Goal: Task Accomplishment & Management: Complete application form

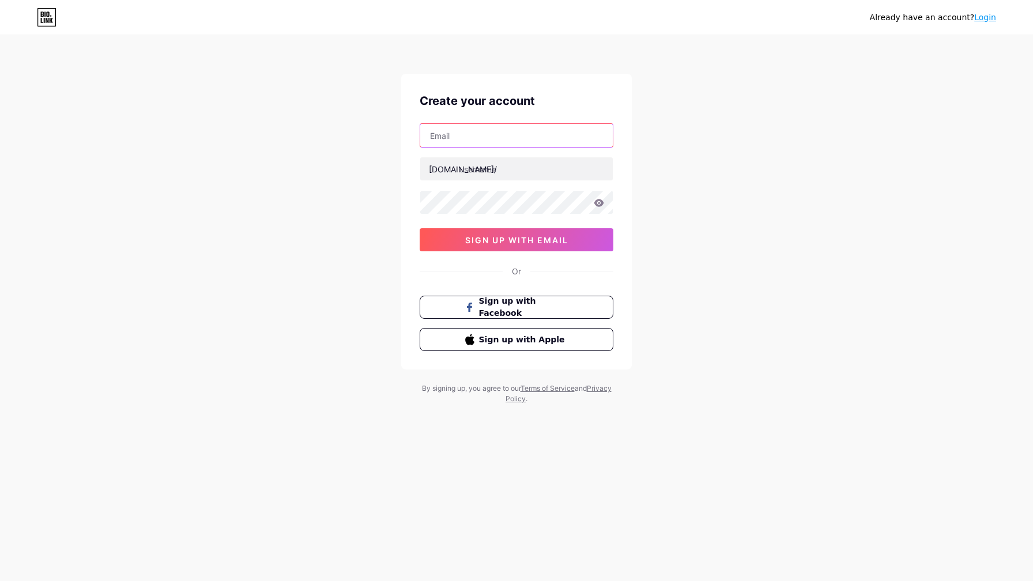
click at [479, 135] on input "text" at bounding box center [516, 135] width 192 height 23
type input "[EMAIL_ADDRESS][DOMAIN_NAME]"
click at [497, 169] on input "text" at bounding box center [516, 168] width 192 height 23
type input "wet2dry"
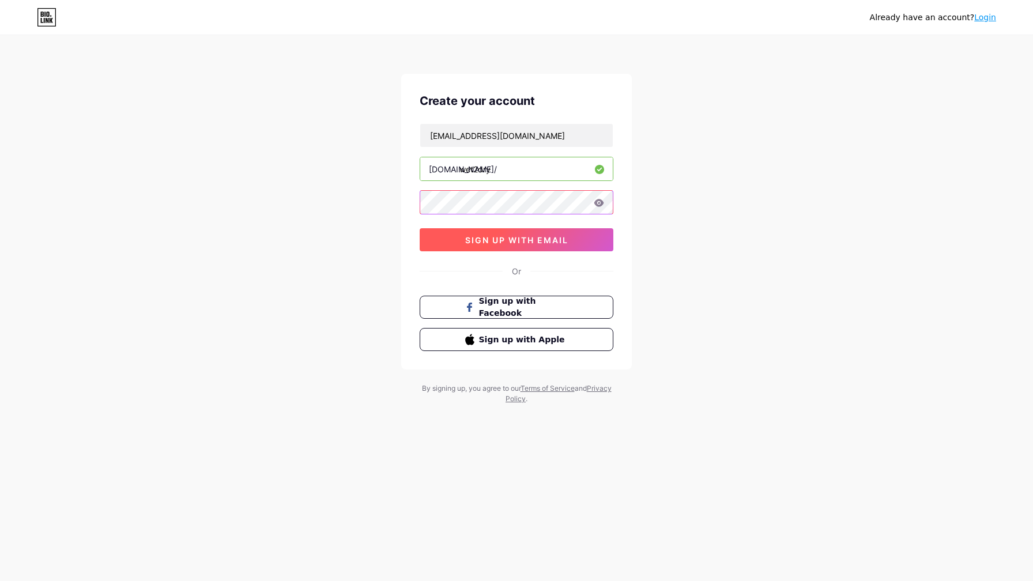
click at [525, 245] on button "sign up with email" at bounding box center [517, 239] width 194 height 23
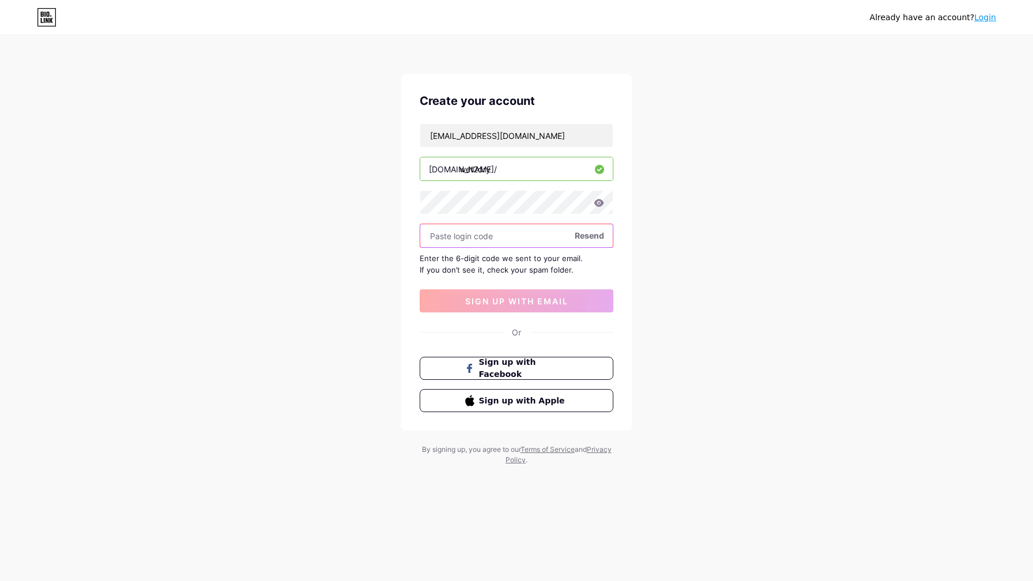
click at [501, 236] on input "text" at bounding box center [516, 235] width 192 height 23
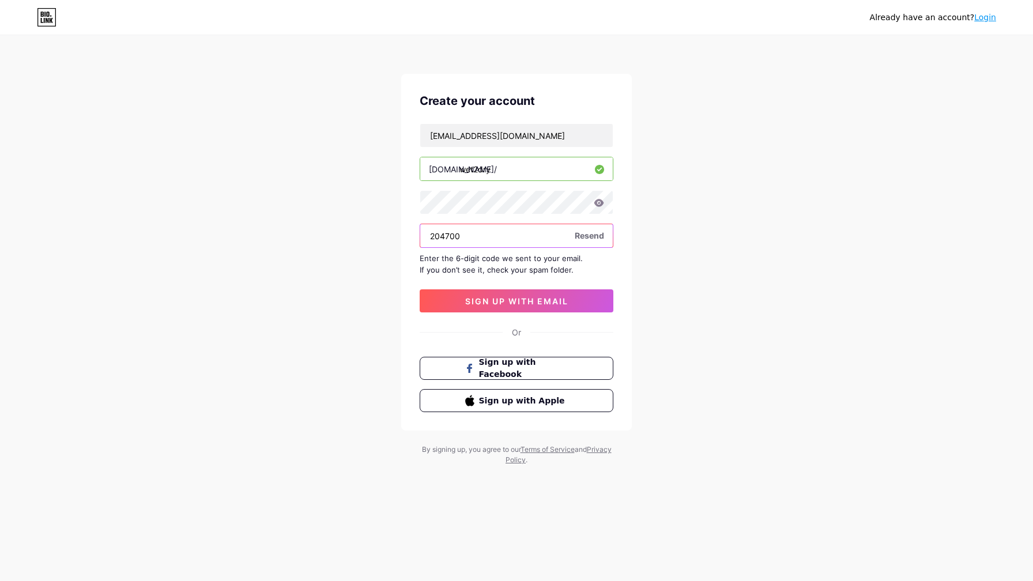
type input "204700"
click at [521, 301] on span "sign up with email" at bounding box center [516, 301] width 103 height 10
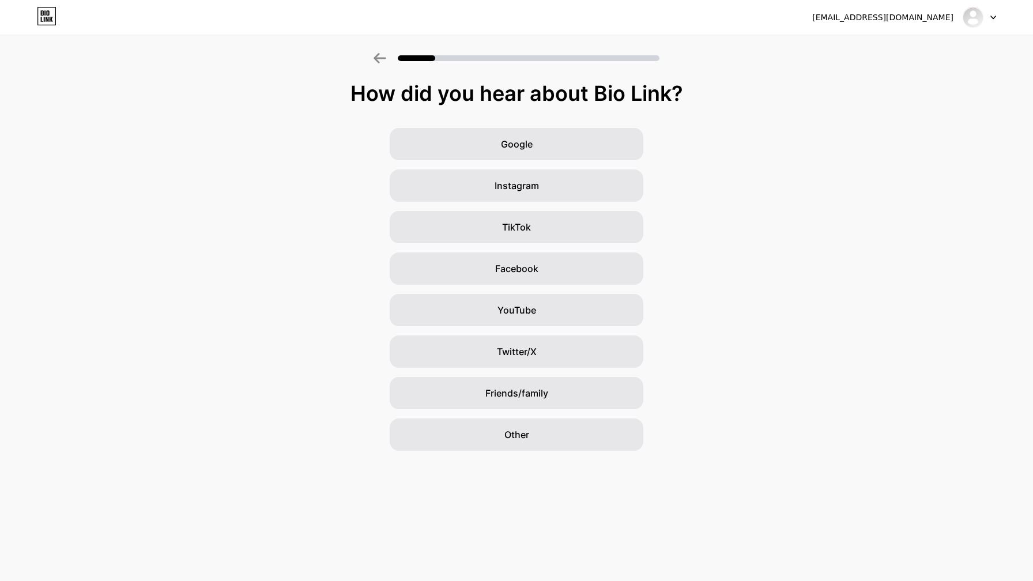
click at [993, 16] on icon at bounding box center [993, 18] width 6 height 4
click at [787, 131] on div "Google Instagram TikTok Facebook YouTube Twitter/X Friends/family Other" at bounding box center [516, 289] width 1033 height 323
click at [516, 145] on span "Google" at bounding box center [517, 144] width 32 height 14
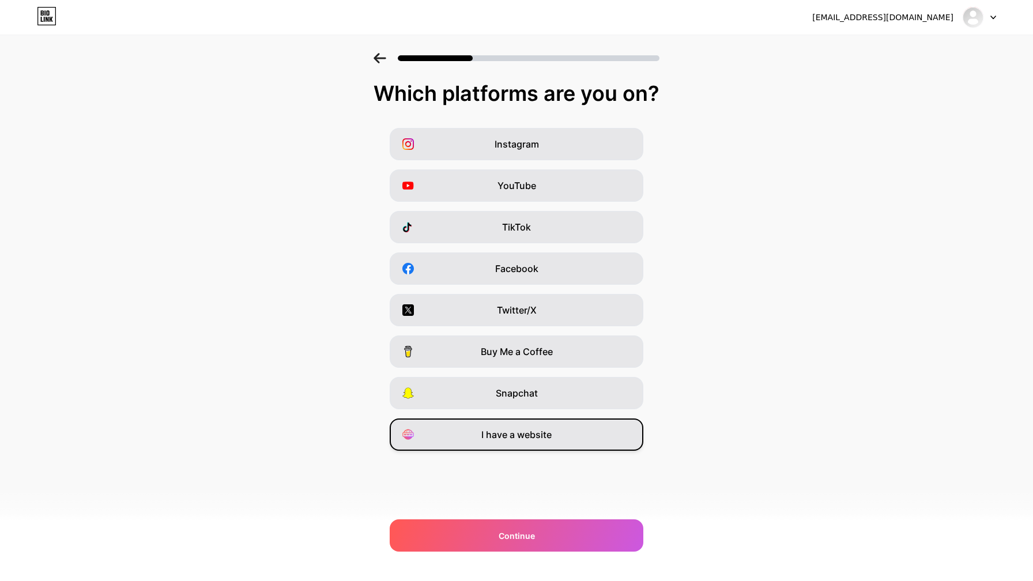
click at [524, 435] on span "I have a website" at bounding box center [516, 435] width 70 height 14
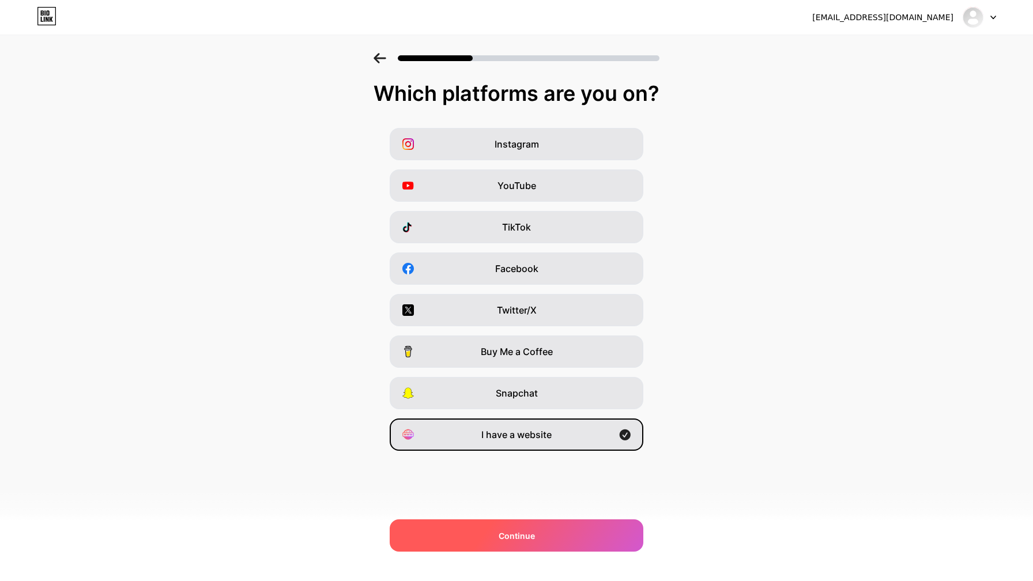
click at [513, 535] on span "Continue" at bounding box center [516, 536] width 36 height 12
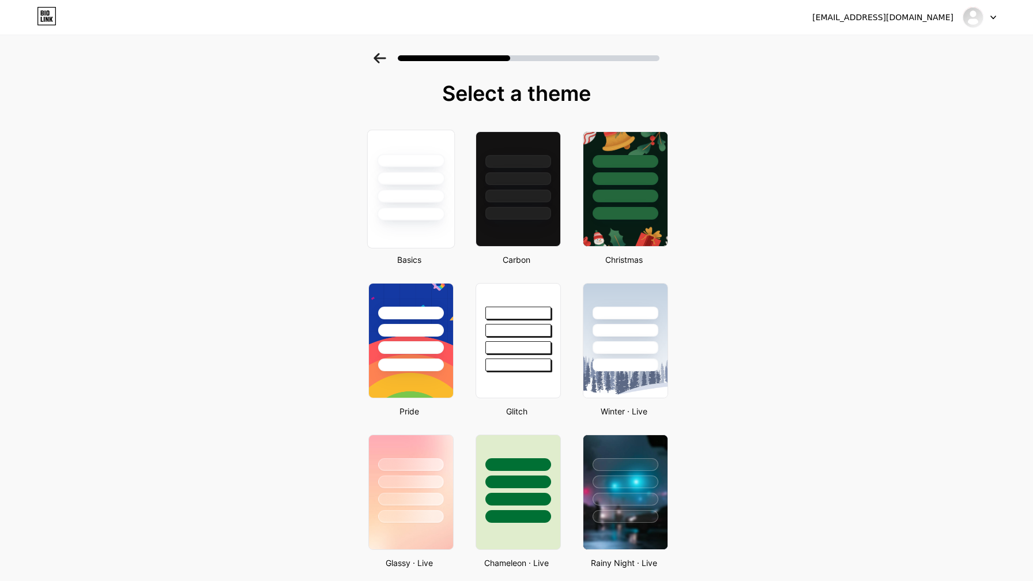
click at [391, 203] on div at bounding box center [411, 175] width 86 height 90
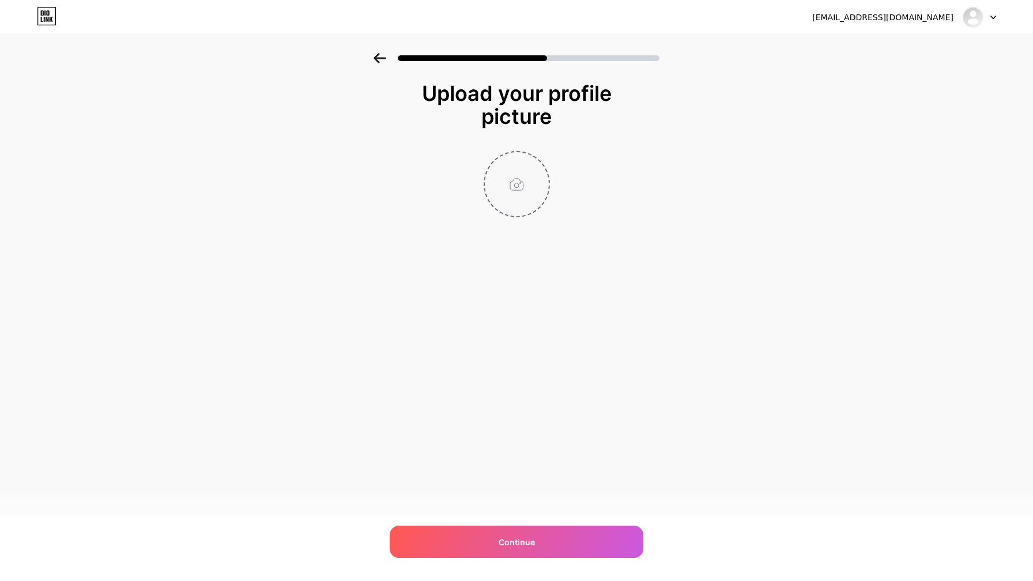
click at [516, 189] on input "file" at bounding box center [517, 184] width 64 height 64
type input "C:\fakepath\symbol-of-trust.png"
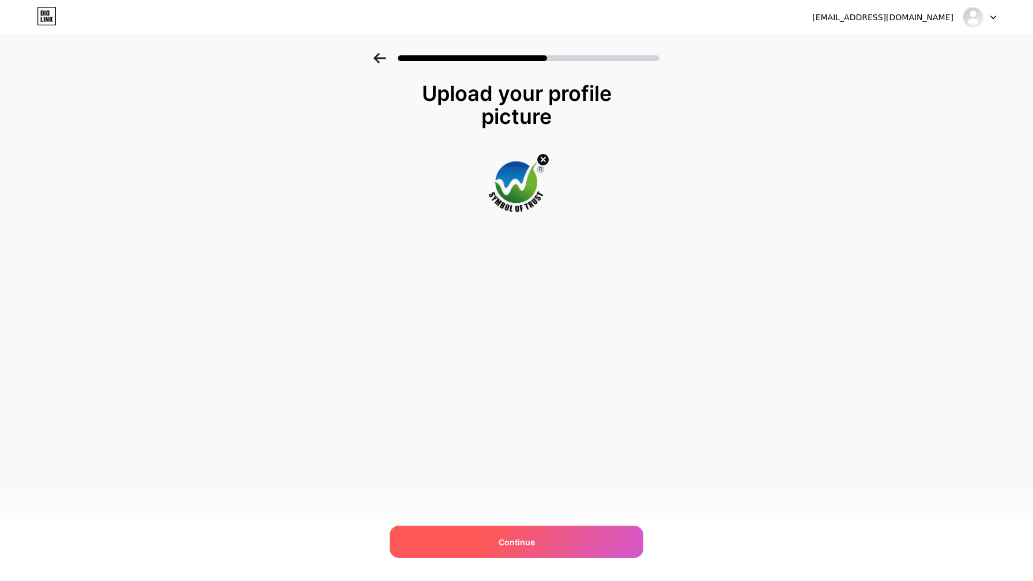
click at [500, 539] on span "Continue" at bounding box center [516, 542] width 36 height 12
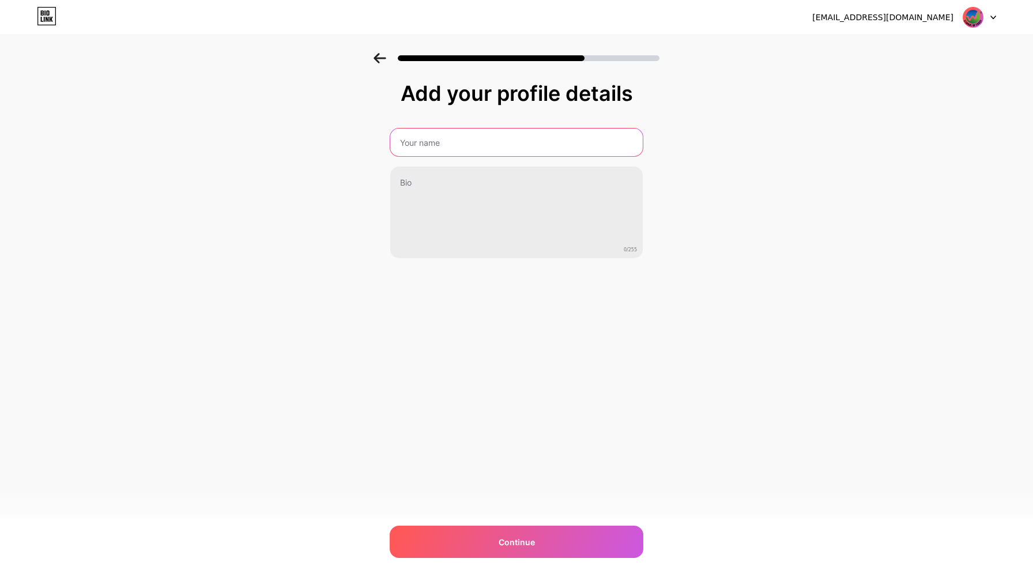
click at [418, 141] on input "text" at bounding box center [516, 143] width 252 height 28
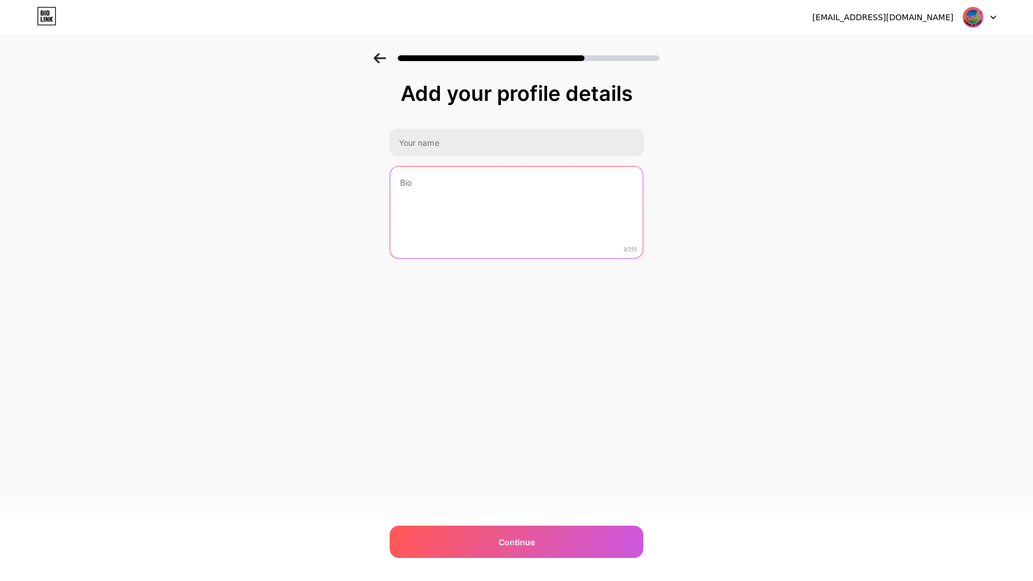
click at [409, 190] on textarea at bounding box center [516, 213] width 252 height 93
click at [409, 190] on textarea at bounding box center [516, 213] width 255 height 94
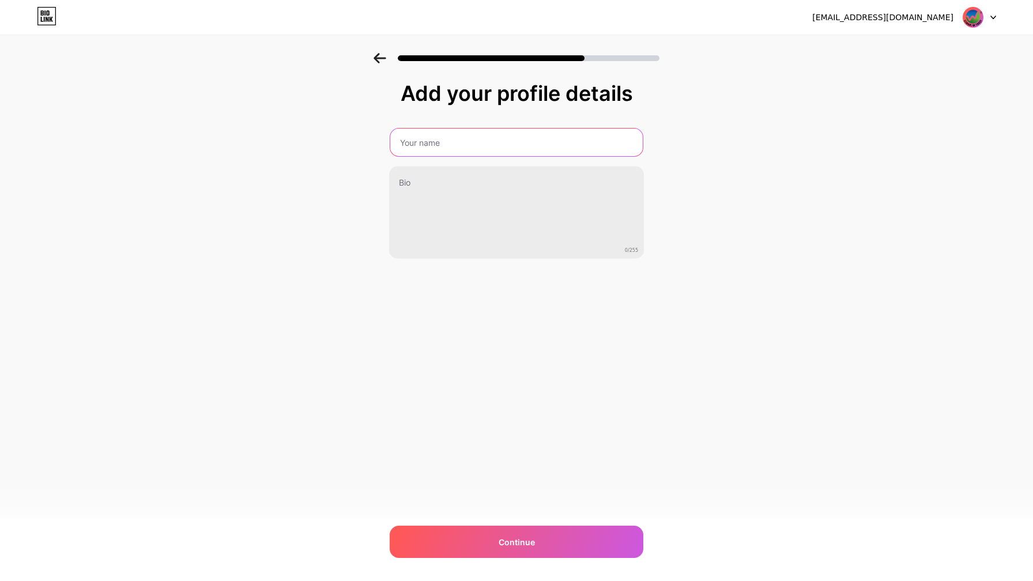
click at [422, 137] on input "text" at bounding box center [516, 143] width 252 height 28
click at [422, 139] on input "text" at bounding box center [516, 143] width 255 height 28
type input "wet2drysolution"
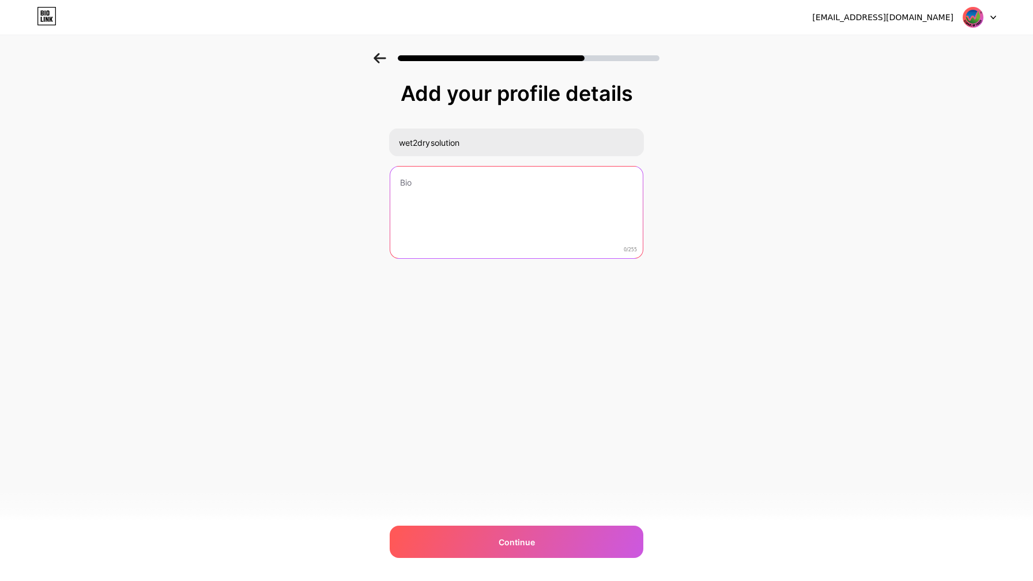
click at [437, 188] on textarea at bounding box center [516, 213] width 252 height 93
type textarea "w"
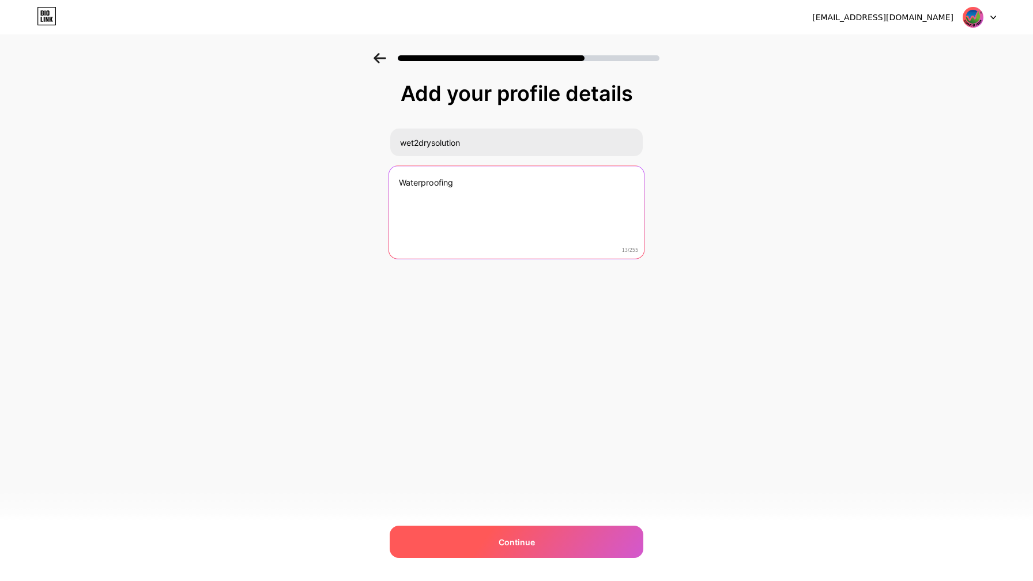
type textarea "Waterproofing"
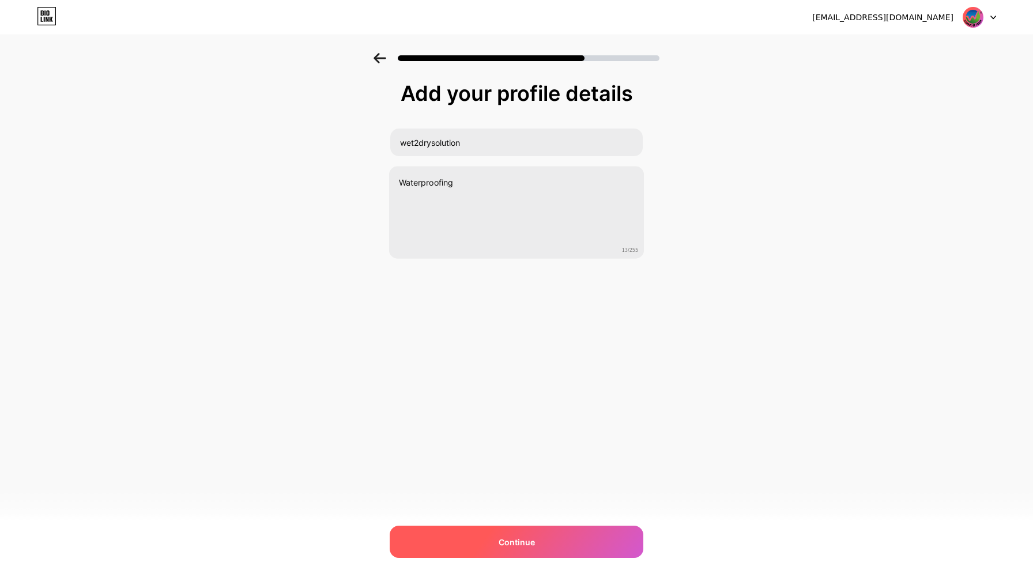
click at [519, 532] on div "Continue" at bounding box center [517, 542] width 254 height 32
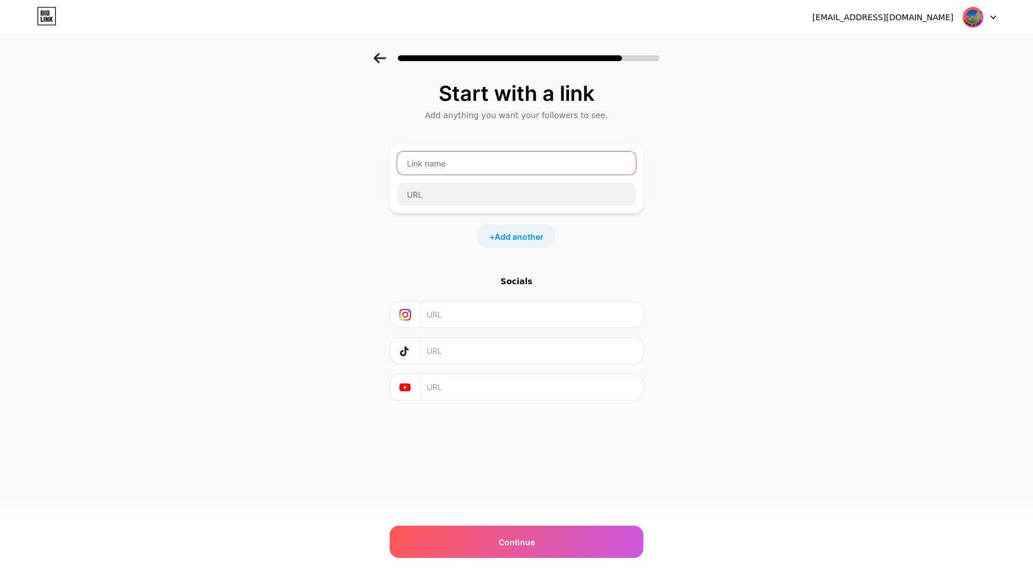
click at [443, 162] on input "text" at bounding box center [516, 163] width 239 height 23
click at [452, 166] on input "wet2drysolution" at bounding box center [516, 163] width 239 height 23
click at [439, 164] on input "wet2drysolution" at bounding box center [516, 163] width 239 height 23
click at [444, 164] on input "wet2dry solution" at bounding box center [516, 163] width 239 height 23
click at [413, 161] on input "wet2dry Solution" at bounding box center [516, 163] width 239 height 23
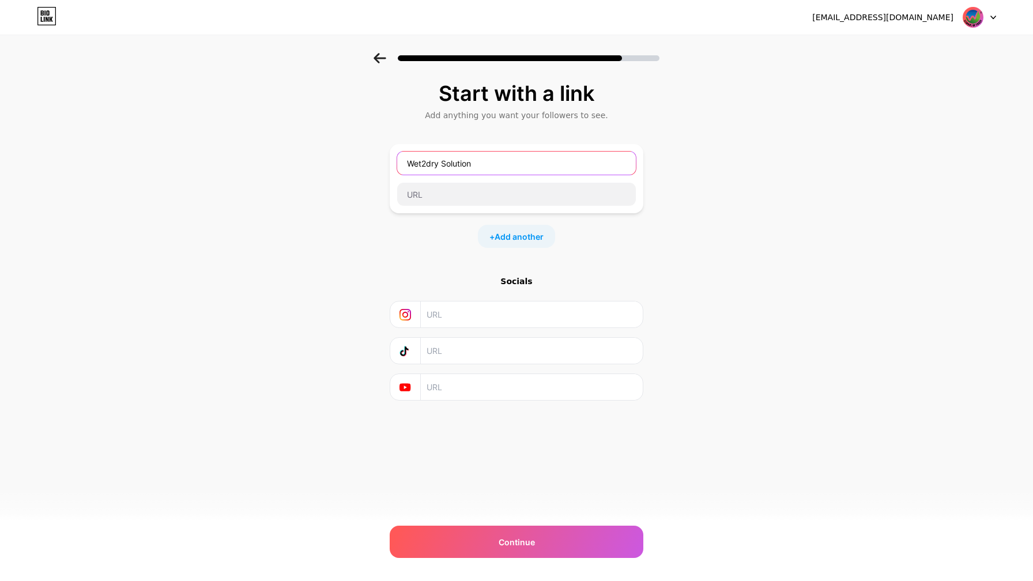
click at [431, 164] on input "Wet2dry Solution" at bounding box center [516, 163] width 239 height 23
type input "Wet2Dry Solution"
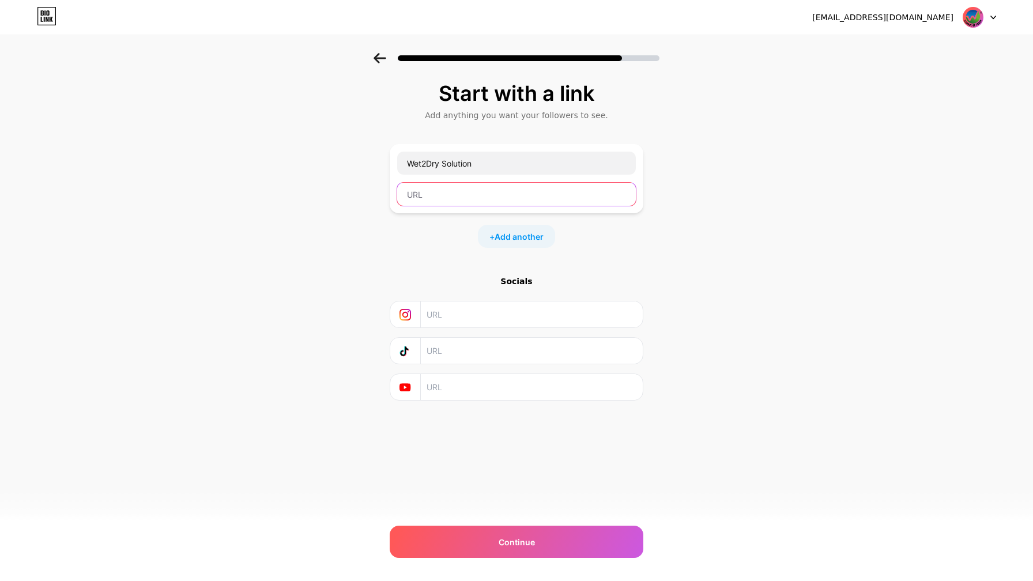
click at [437, 194] on input "text" at bounding box center [516, 194] width 239 height 23
paste input "[URL][DOMAIN_NAME]"
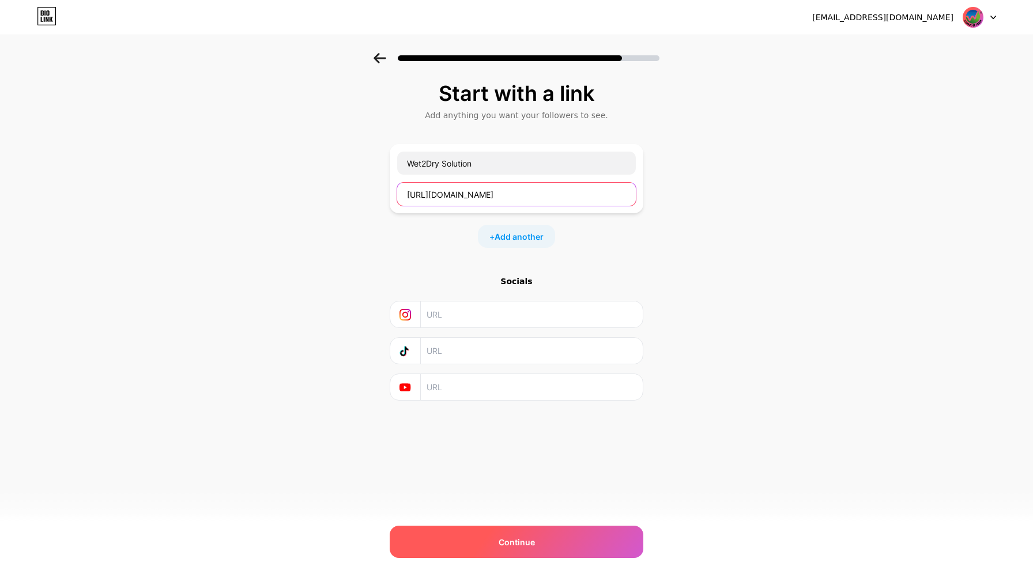
type input "[URL][DOMAIN_NAME]"
click at [508, 533] on div "Continue" at bounding box center [517, 542] width 254 height 32
